Goal: Task Accomplishment & Management: Use online tool/utility

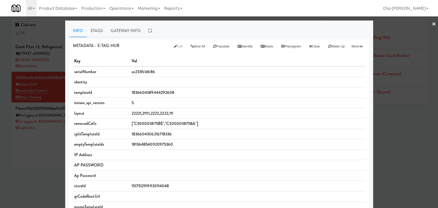
click at [35, 147] on div at bounding box center [219, 104] width 438 height 208
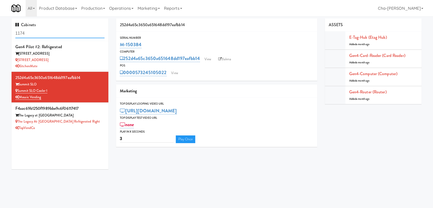
click at [43, 35] on input "1174" at bounding box center [59, 33] width 89 height 9
paste input "52452"
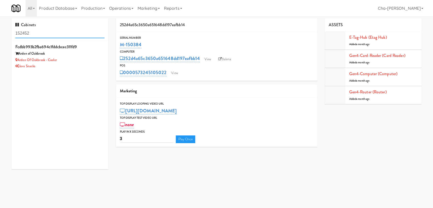
type input "152452"
click at [103, 44] on icon at bounding box center [104, 43] width 3 height 3
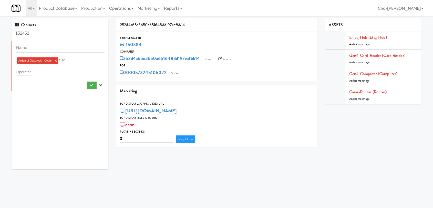
click at [28, 72] on input "text" at bounding box center [23, 72] width 15 height 7
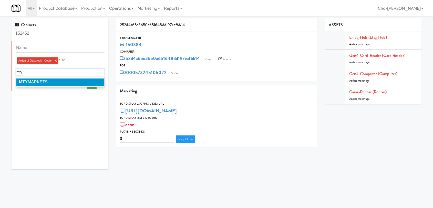
type input "mty"
click at [32, 79] on li "MTY MARKETS" at bounding box center [60, 81] width 88 height 7
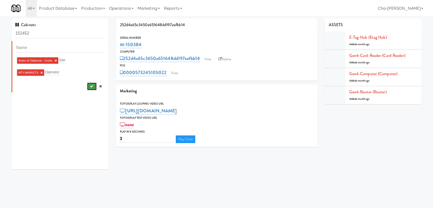
click at [88, 88] on button "submit" at bounding box center [91, 87] width 9 height 8
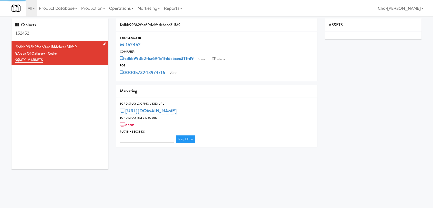
type input "3"
